Goal: Transaction & Acquisition: Obtain resource

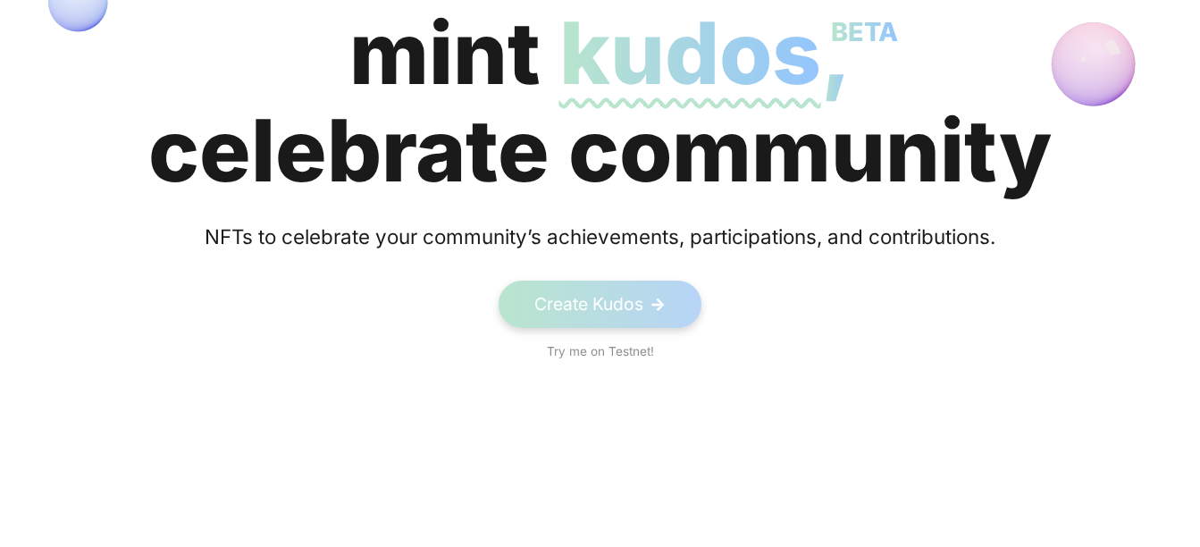
scroll to position [297, 0]
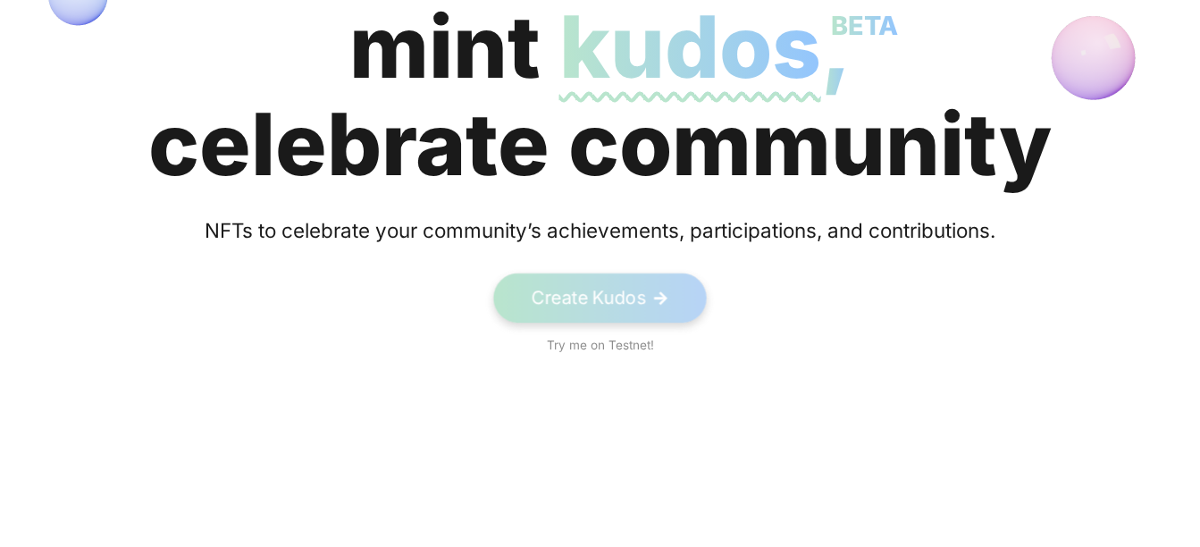
click at [575, 295] on link "Create Kudos ->" at bounding box center [599, 297] width 213 height 49
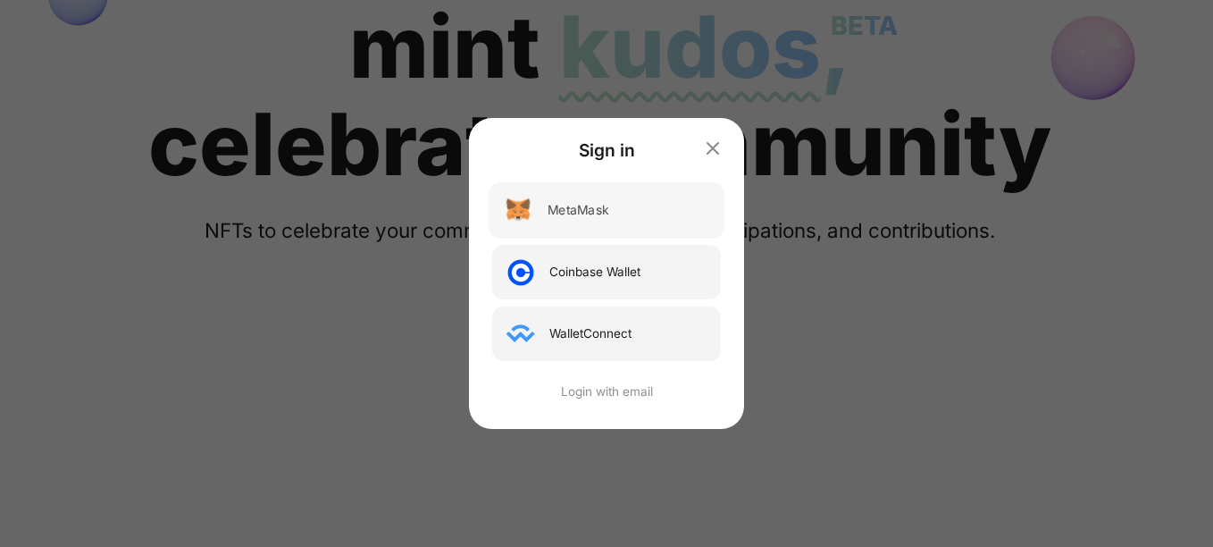
click at [609, 227] on div "MetaMask" at bounding box center [607, 210] width 236 height 56
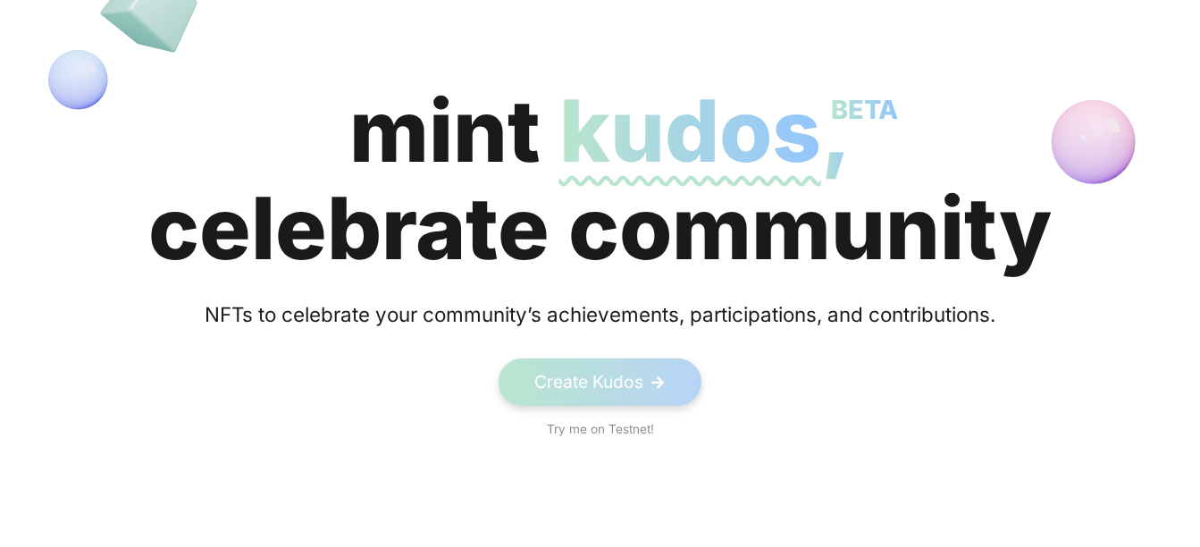
scroll to position [149, 0]
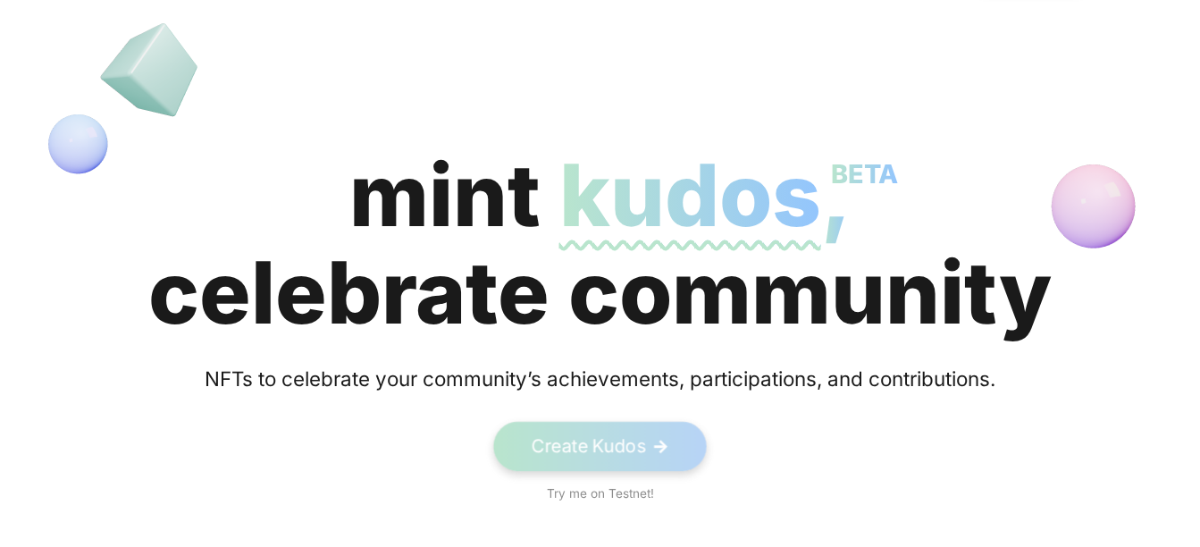
click at [641, 431] on link "Create Kudos ->" at bounding box center [599, 446] width 213 height 49
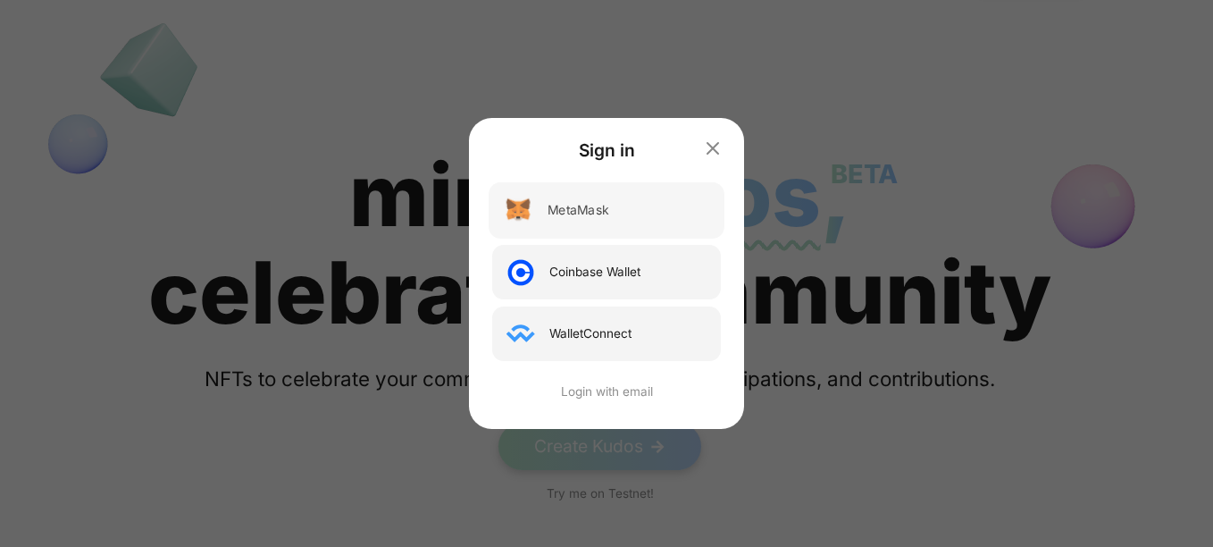
click at [582, 214] on div "MetaMask" at bounding box center [578, 210] width 61 height 19
click at [671, 214] on div "MetaMask" at bounding box center [607, 210] width 236 height 56
click at [575, 230] on div "MetaMask" at bounding box center [607, 210] width 236 height 56
click at [604, 393] on div "Login with email" at bounding box center [607, 390] width 236 height 19
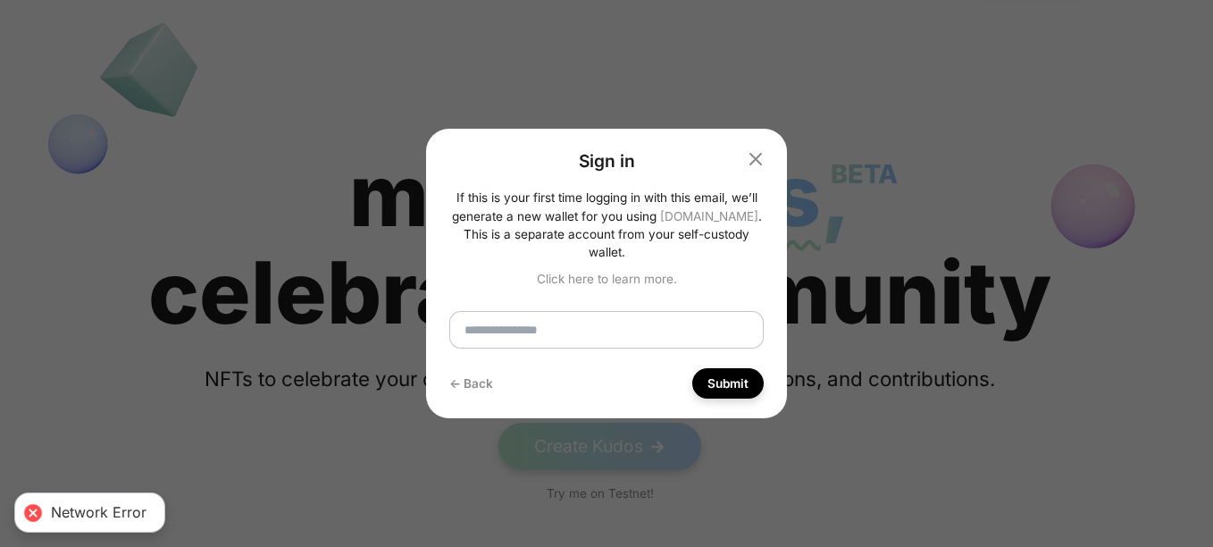
click at [611, 327] on input "email" at bounding box center [606, 330] width 314 height 38
type input "**********"
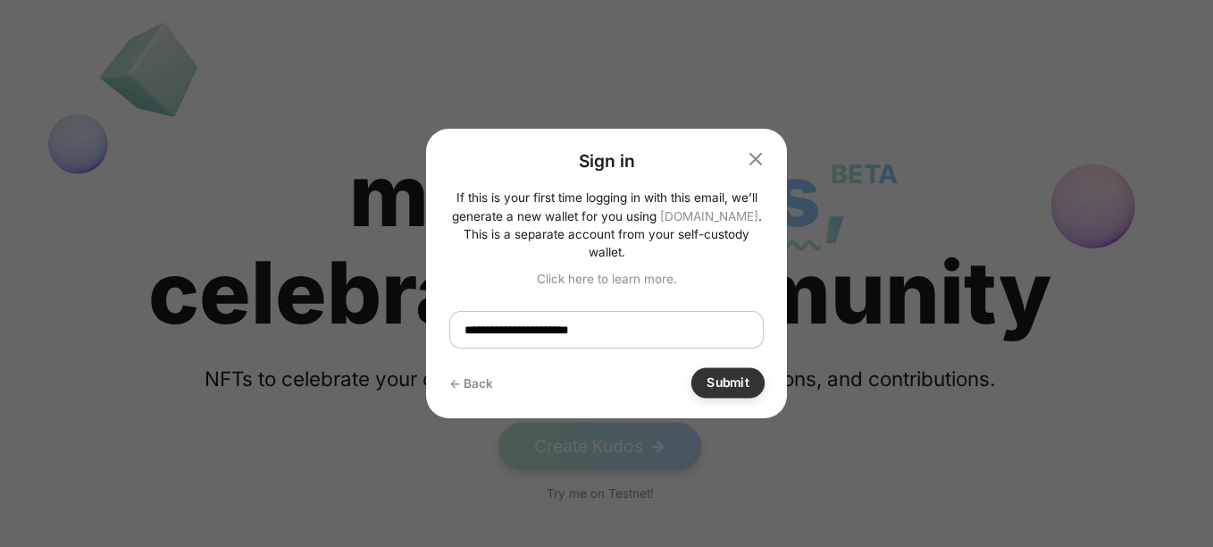
click at [717, 372] on button "Submit" at bounding box center [727, 383] width 73 height 30
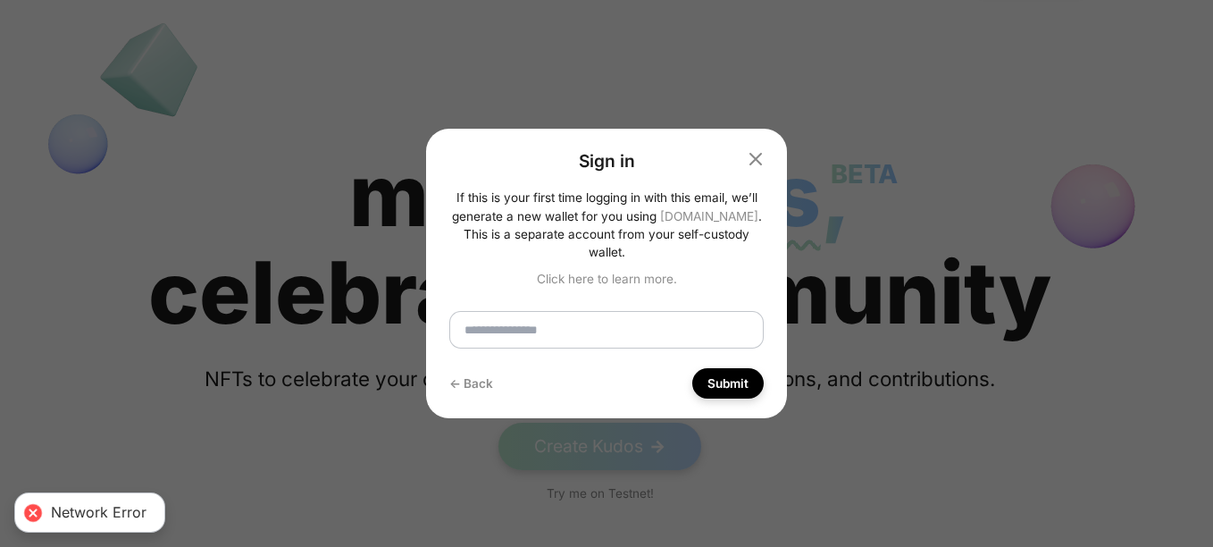
click at [619, 317] on input "email" at bounding box center [606, 330] width 314 height 38
type input "**********"
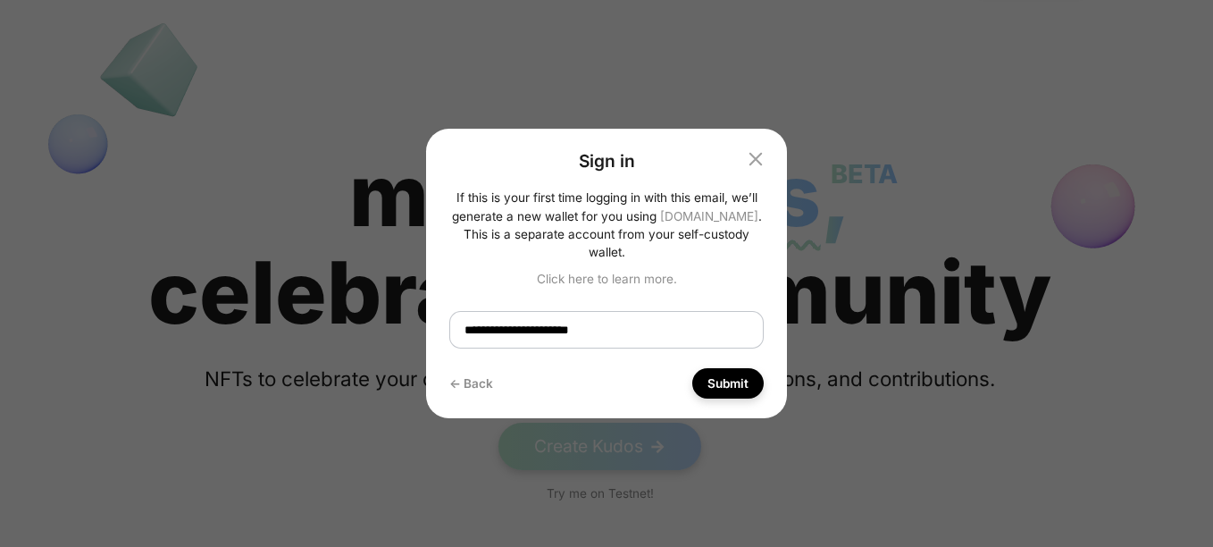
click at [760, 166] on icon "button" at bounding box center [756, 159] width 22 height 22
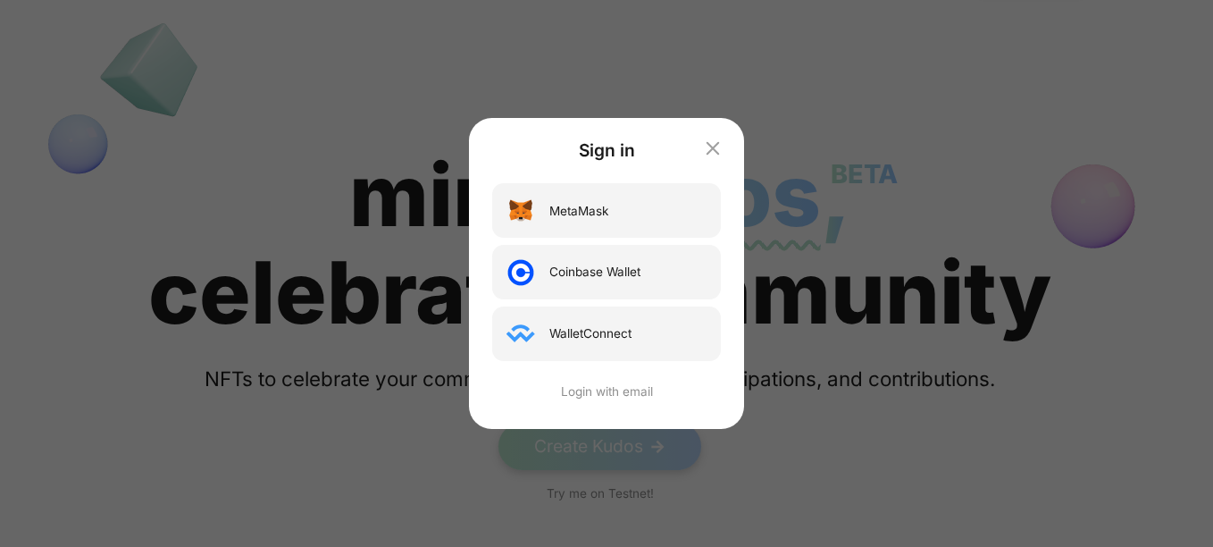
click at [716, 149] on icon "button" at bounding box center [713, 149] width 22 height 22
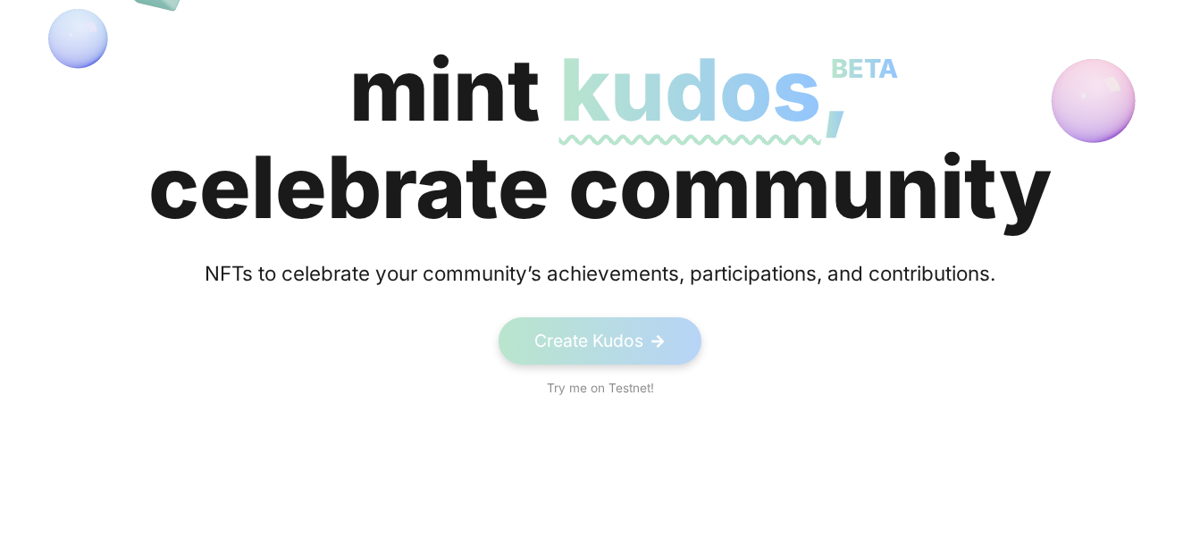
scroll to position [297, 0]
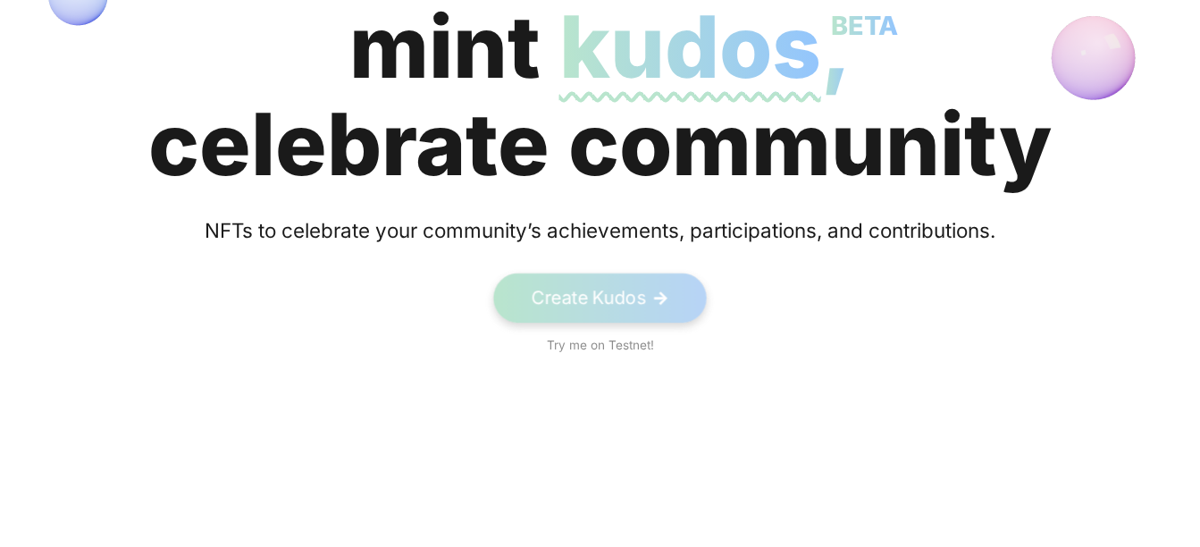
click at [605, 289] on link "Create Kudos ->" at bounding box center [599, 297] width 213 height 49
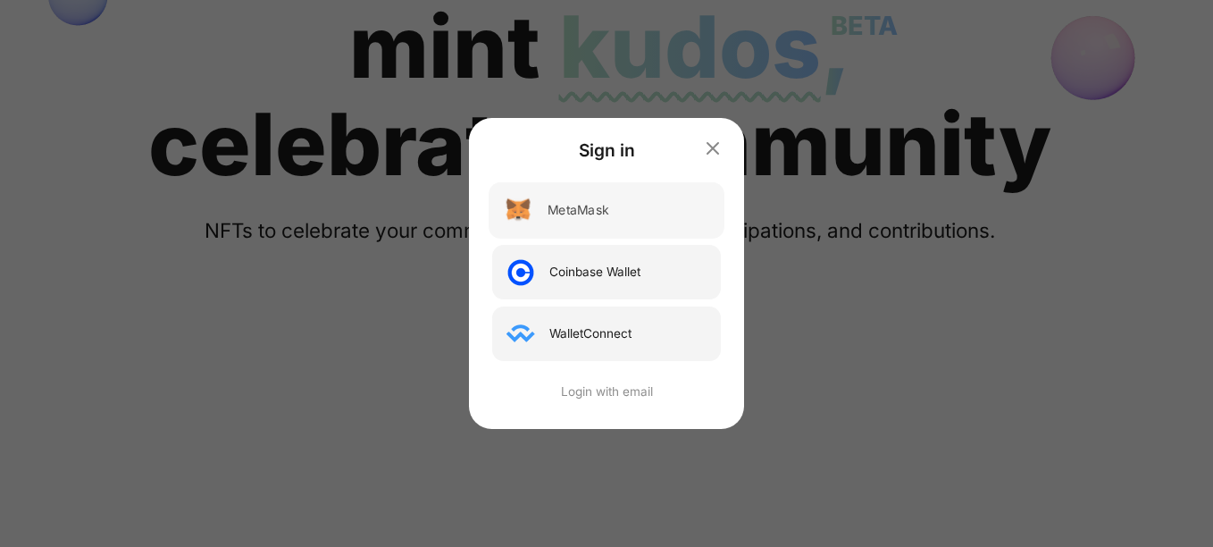
click at [619, 232] on div "MetaMask" at bounding box center [607, 210] width 236 height 56
click at [774, 297] on div "Sign in MetaMask Coinbase Wallet WalletConnect Login with email" at bounding box center [606, 273] width 1213 height 547
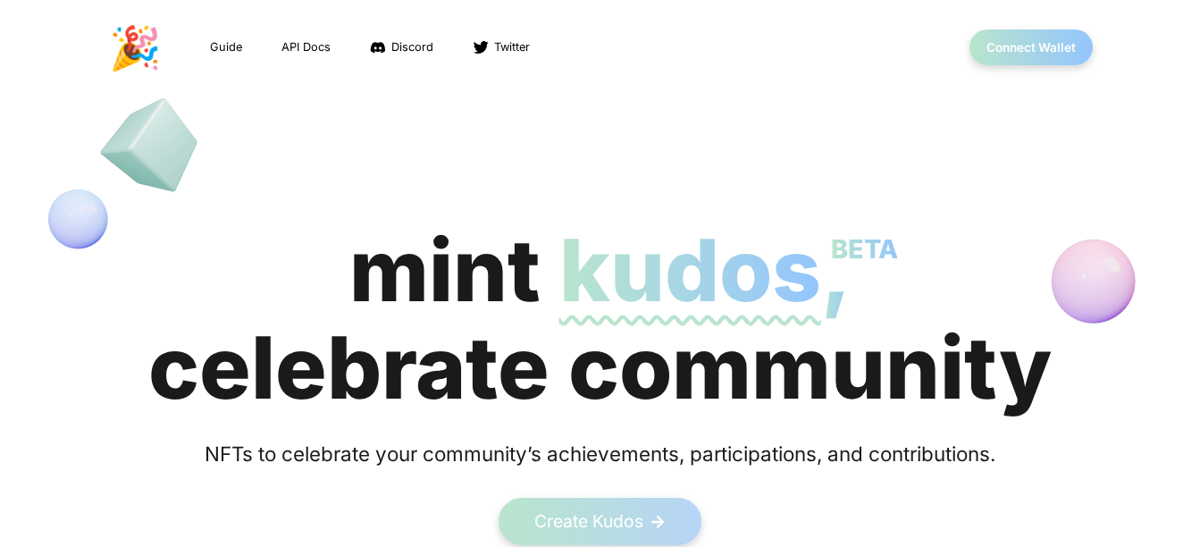
scroll to position [0, 0]
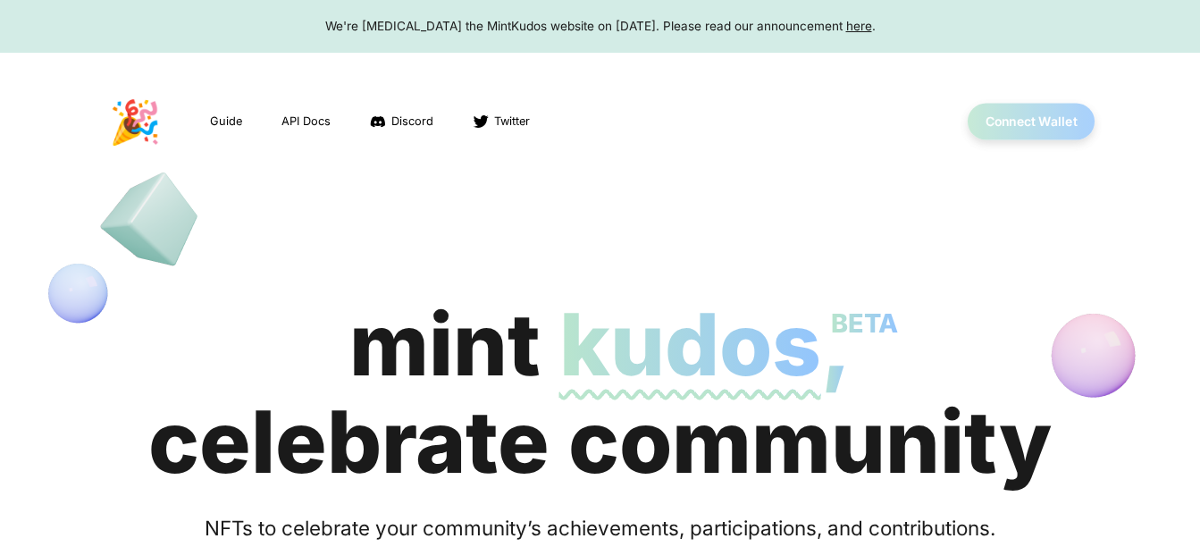
click at [989, 136] on button "Connect Wallet" at bounding box center [1031, 122] width 128 height 37
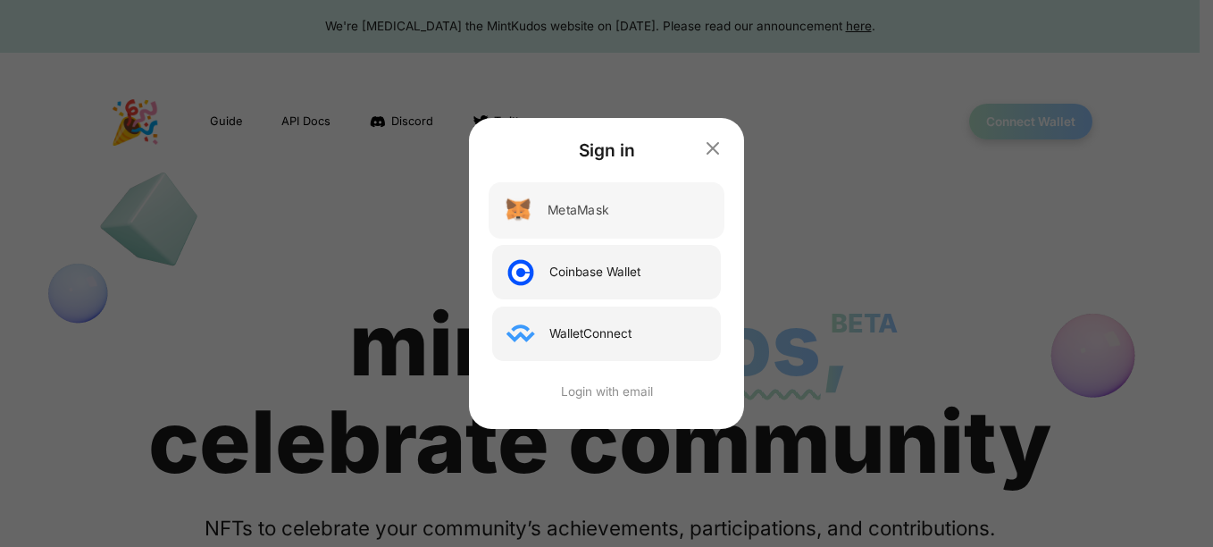
click at [558, 209] on div "MetaMask" at bounding box center [578, 210] width 61 height 19
click at [592, 387] on div "Login with email" at bounding box center [607, 390] width 236 height 19
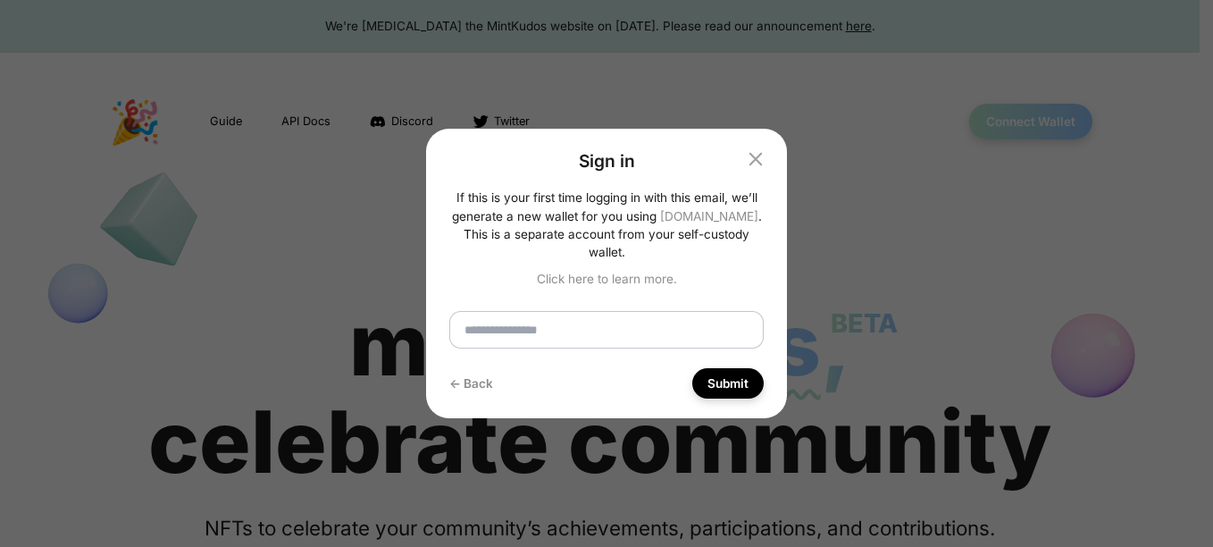
click at [753, 163] on icon "button" at bounding box center [756, 159] width 22 height 22
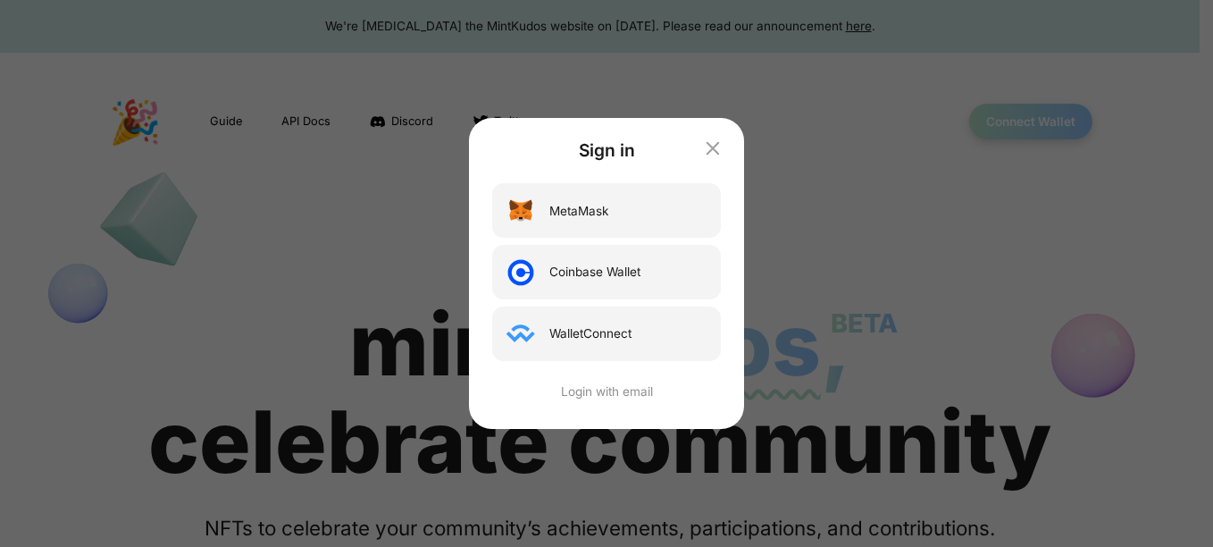
click at [721, 155] on icon "button" at bounding box center [713, 149] width 22 height 22
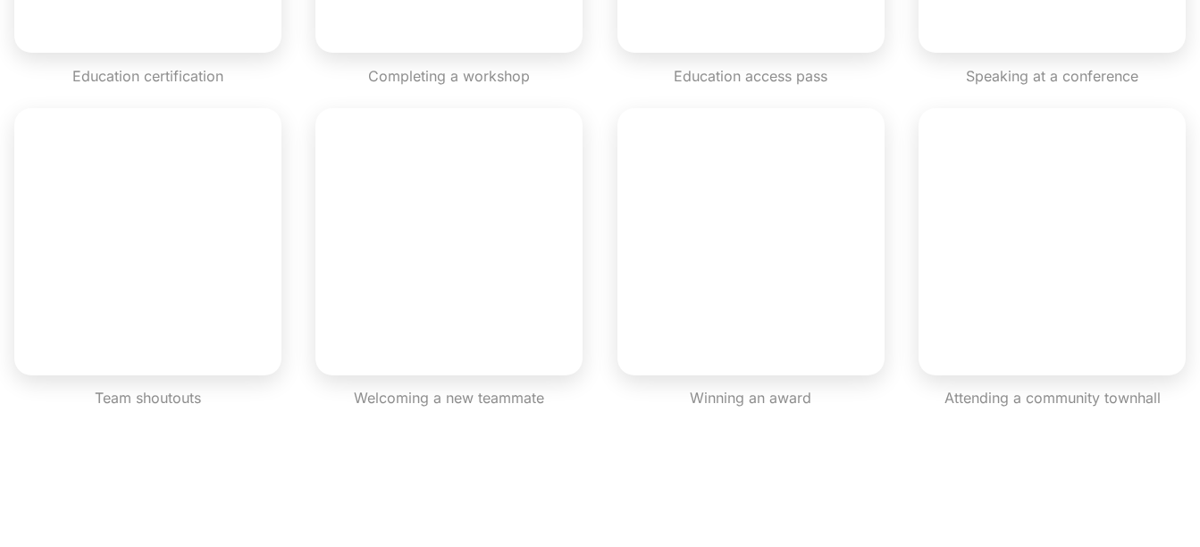
scroll to position [1637, 0]
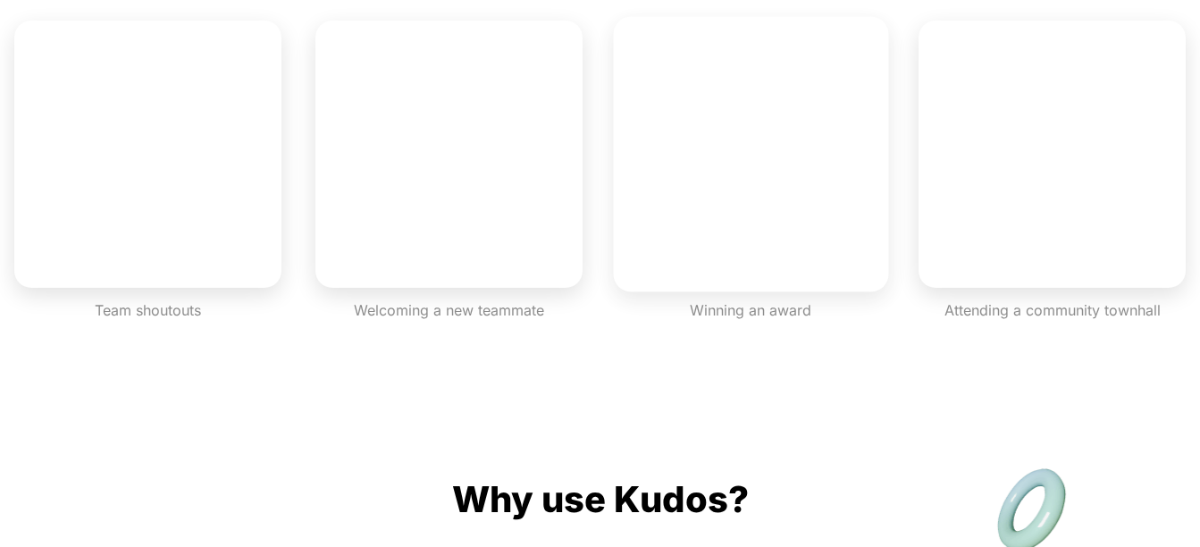
click at [699, 230] on img "button" at bounding box center [750, 153] width 275 height 275
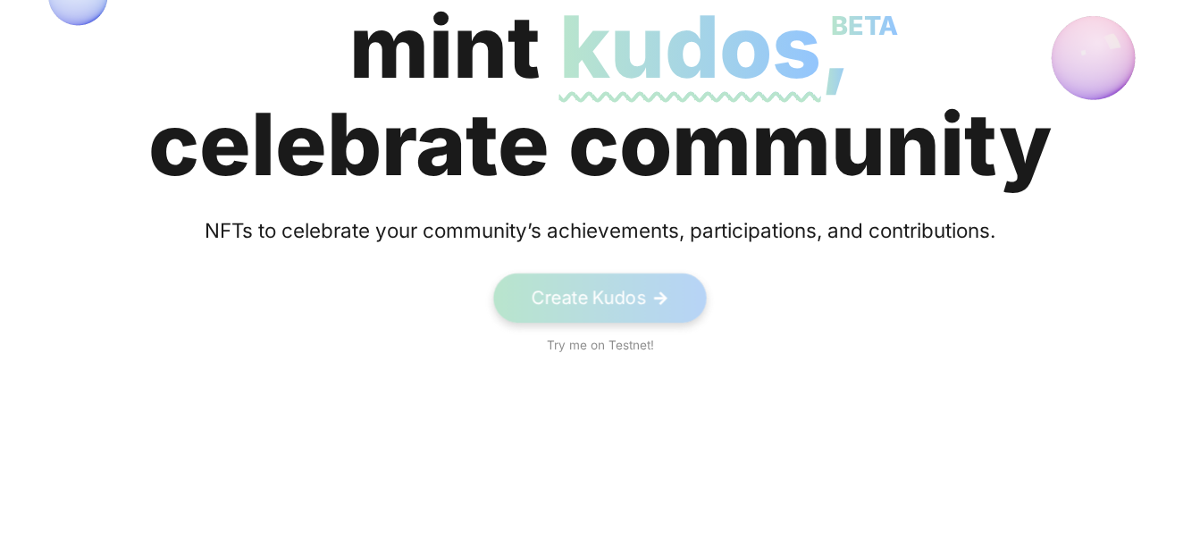
scroll to position [0, 0]
